Goal: Task Accomplishment & Management: Complete application form

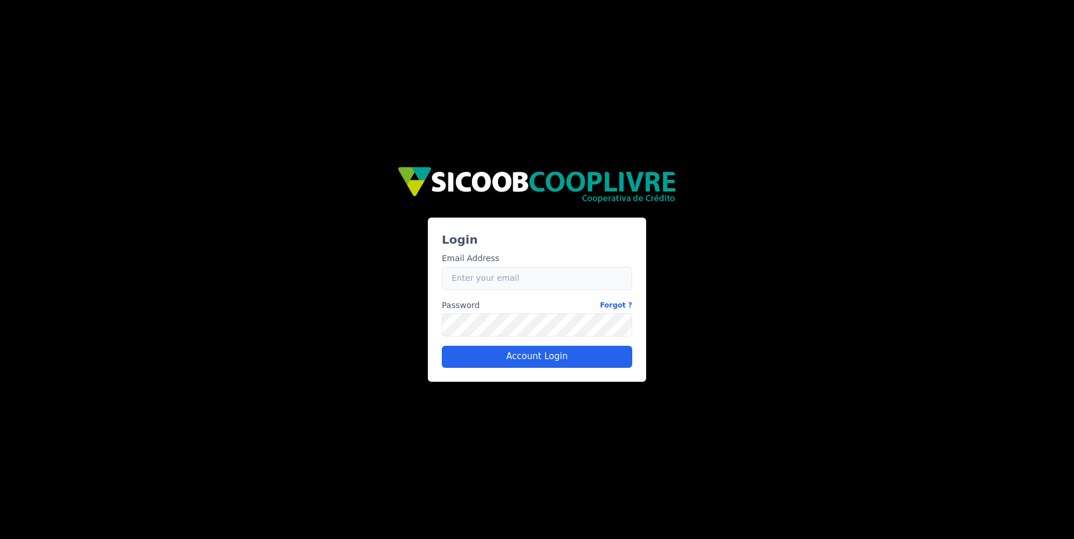
type input "[EMAIL_ADDRESS][PERSON_NAME][DOMAIN_NAME]"
click at [574, 73] on div "a1d98a76-6e38-4c69-a07c-138c11a0e8bd Login Email Address Email [EMAIL_ADDRESS][…" at bounding box center [537, 269] width 1074 height 539
click at [571, 365] on button "Account Login" at bounding box center [537, 357] width 190 height 22
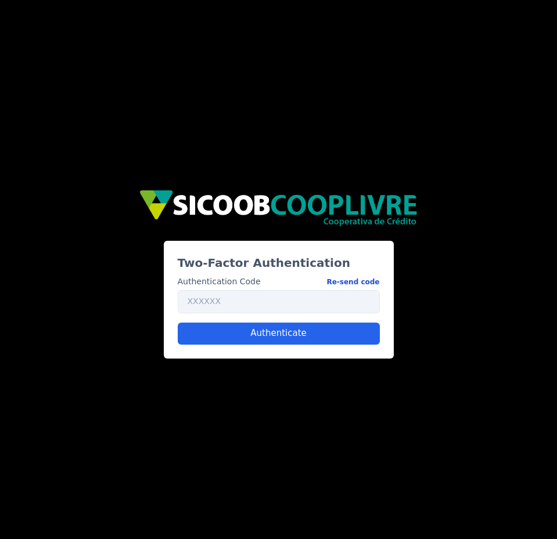
click at [375, 285] on button "Re-send code" at bounding box center [352, 282] width 53 height 12
click at [292, 307] on input "text" at bounding box center [279, 301] width 202 height 23
paste input "683142"
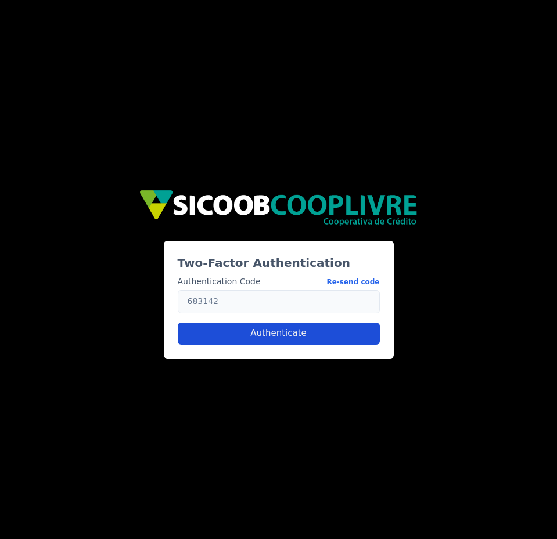
type input "683142"
click at [279, 332] on button "Authenticate" at bounding box center [279, 334] width 202 height 22
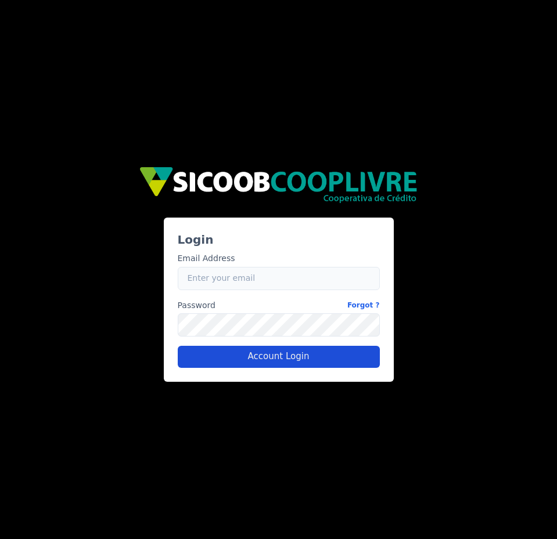
type input "[EMAIL_ADDRESS][PERSON_NAME][DOMAIN_NAME]"
click at [319, 351] on button "Account Login" at bounding box center [279, 357] width 202 height 22
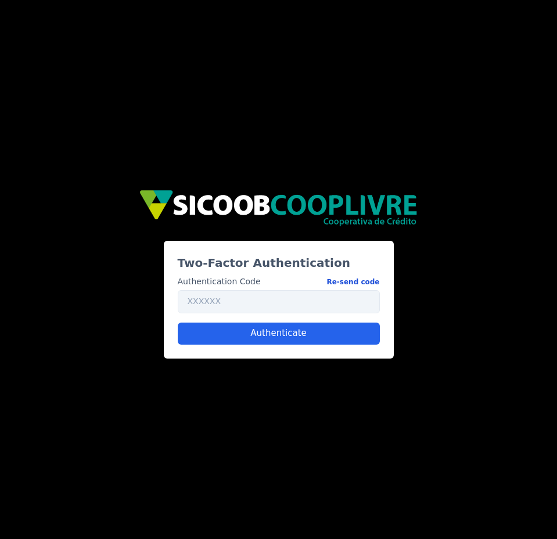
click at [365, 282] on button "Re-send code" at bounding box center [352, 282] width 53 height 12
click at [361, 307] on input "text" at bounding box center [279, 301] width 202 height 23
paste input "186881"
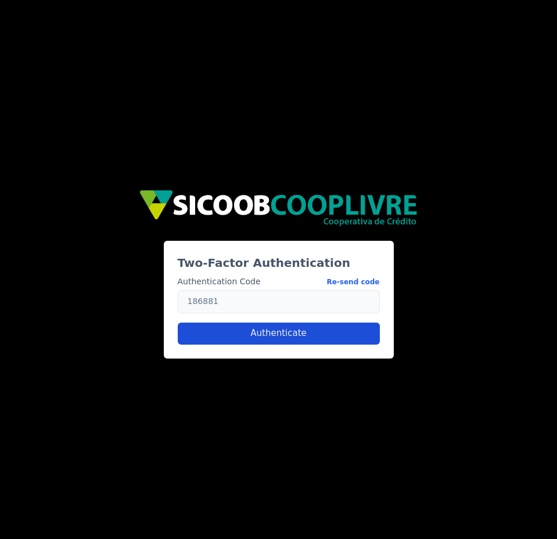
type input "186881"
click at [340, 326] on button "Authenticate" at bounding box center [279, 334] width 202 height 22
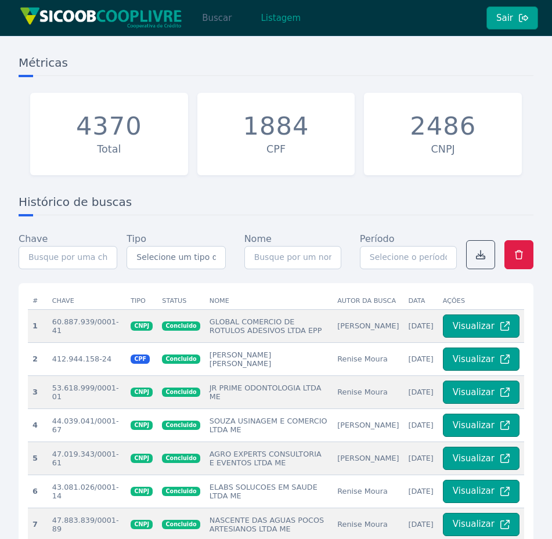
click at [208, 21] on button "Buscar" at bounding box center [216, 17] width 49 height 23
